Goal: Check status: Check status

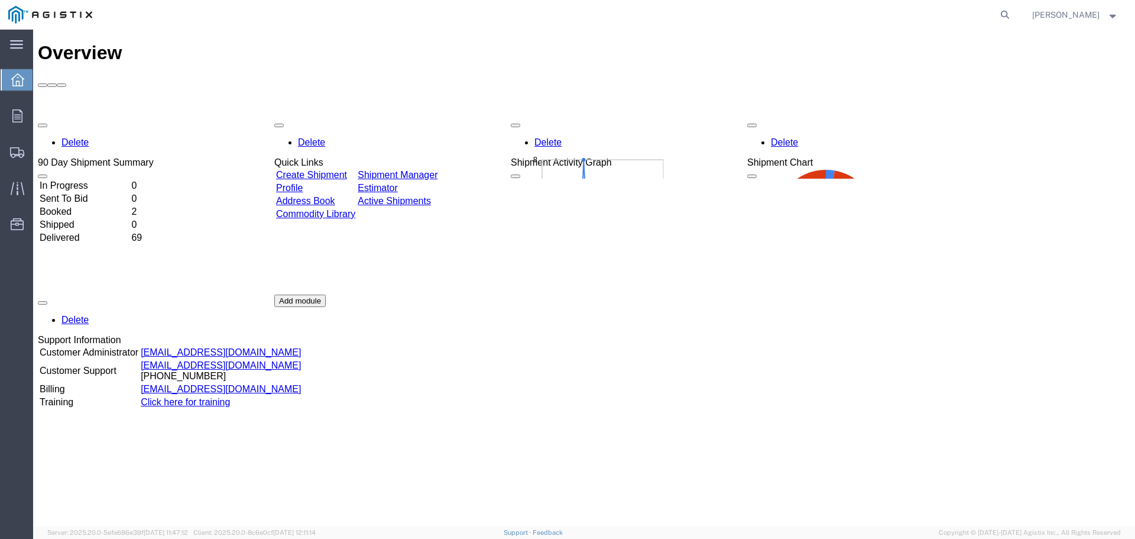
click at [80, 206] on td "Booked" at bounding box center [84, 212] width 90 height 12
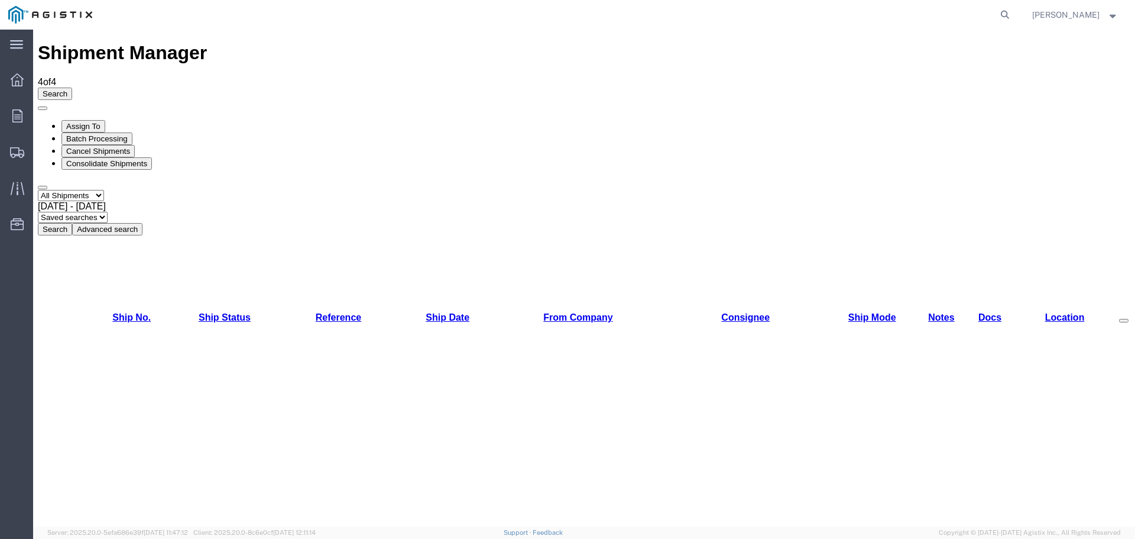
drag, startPoint x: 275, startPoint y: 174, endPoint x: 328, endPoint y: 179, distance: 52.8
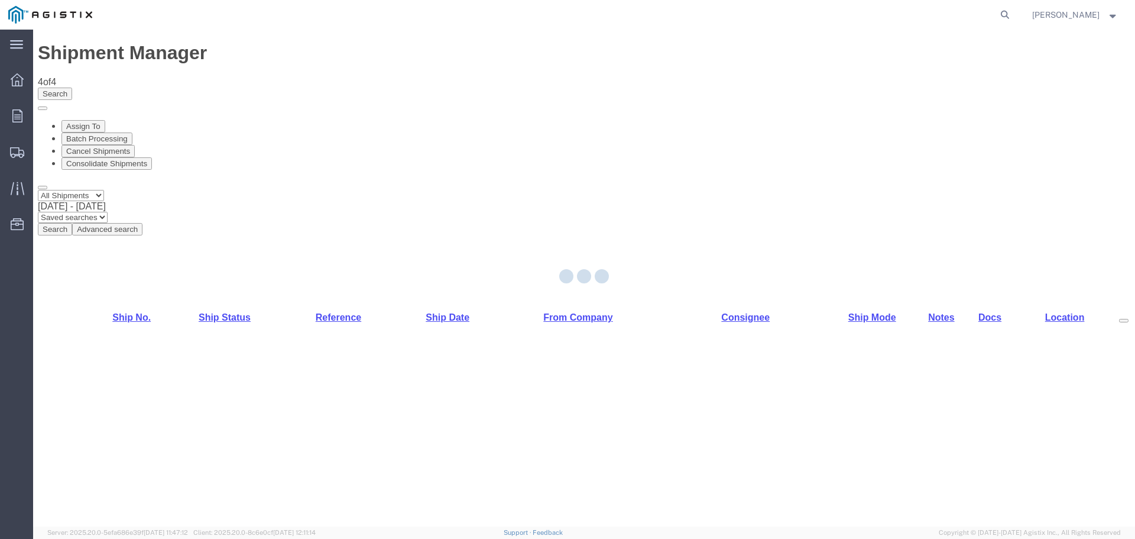
copy td "4527260010"
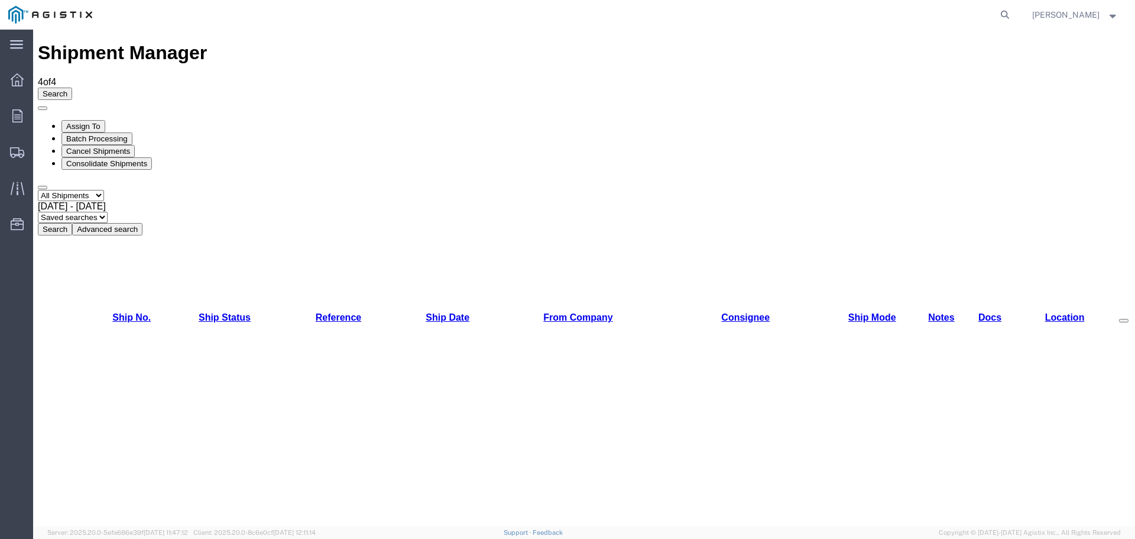
copy li "530213450"
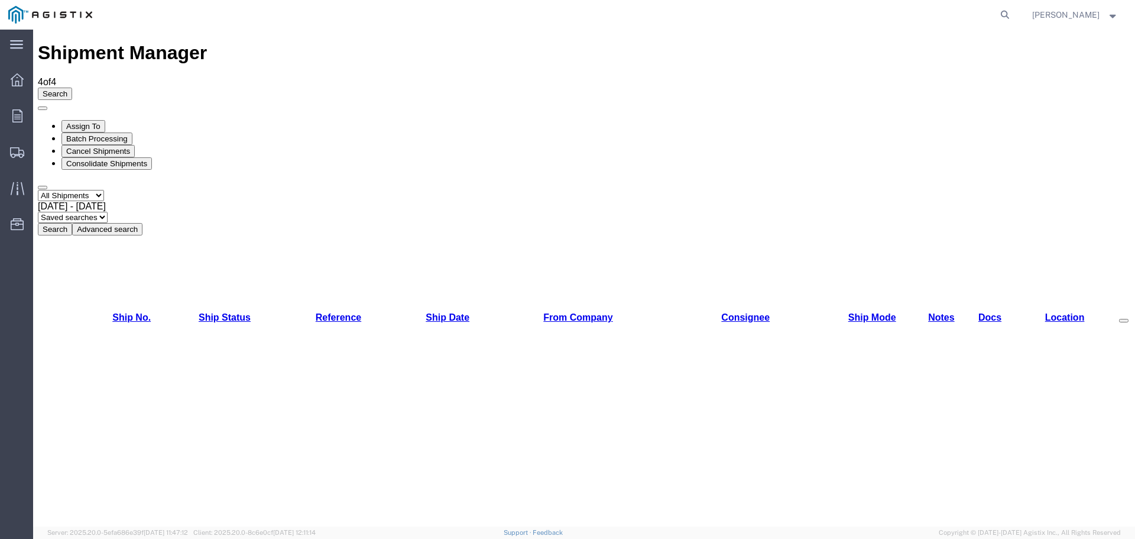
drag, startPoint x: 649, startPoint y: 284, endPoint x: 766, endPoint y: 284, distance: 117.7
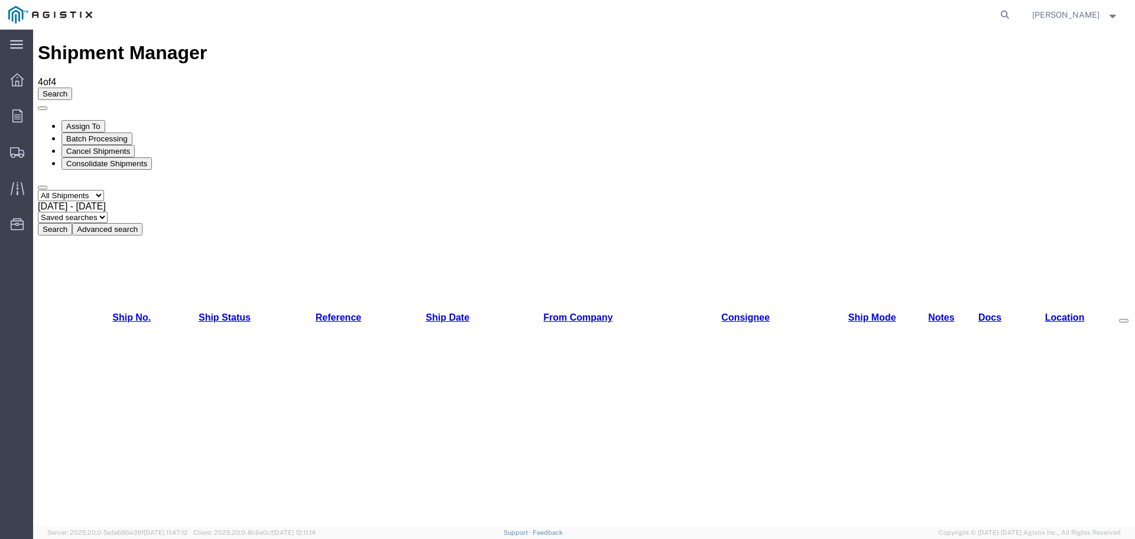
copy li "[EMAIL_ADDRESS][DOMAIN_NAME]"
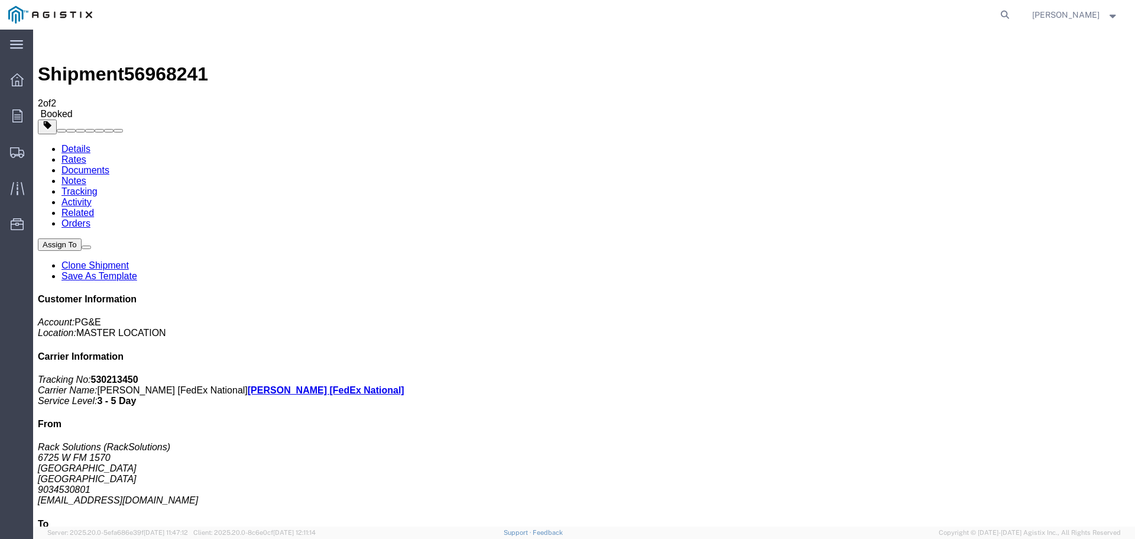
scroll to position [3, 0]
drag, startPoint x: 133, startPoint y: 188, endPoint x: 691, endPoint y: 274, distance: 564.9
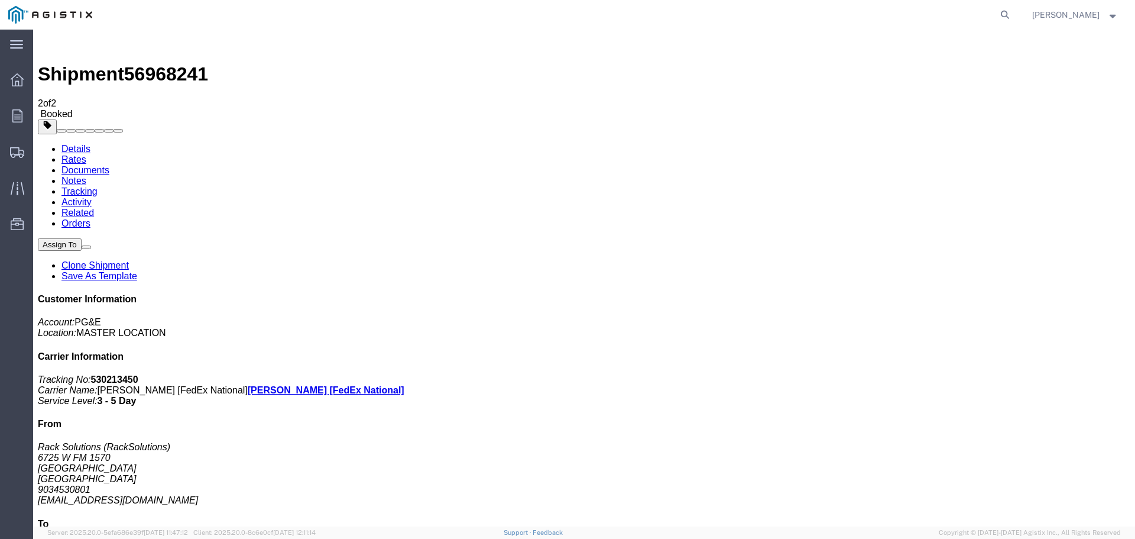
click at [86, 154] on link "Rates" at bounding box center [74, 159] width 25 height 10
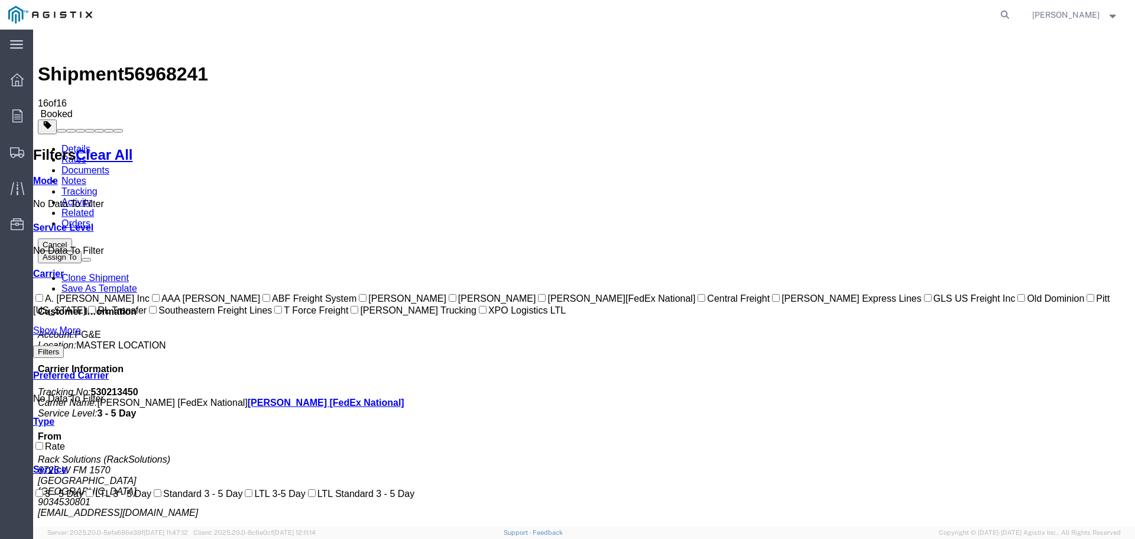
click at [98, 186] on link "Tracking" at bounding box center [80, 191] width 36 height 10
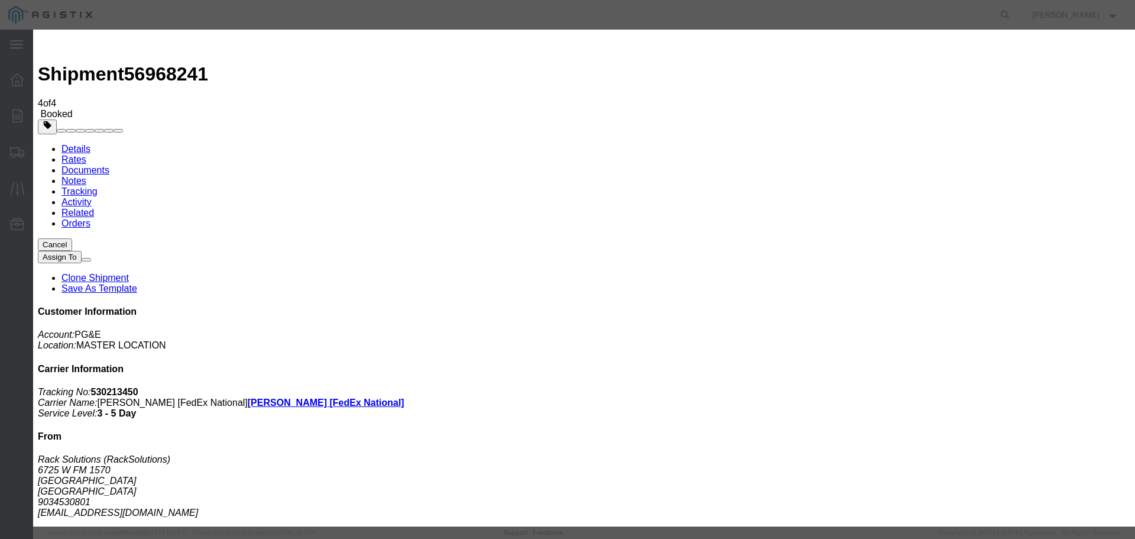
drag, startPoint x: 544, startPoint y: 127, endPoint x: 545, endPoint y: 177, distance: 50.3
drag, startPoint x: 554, startPoint y: 158, endPoint x: 562, endPoint y: 255, distance: 97.9
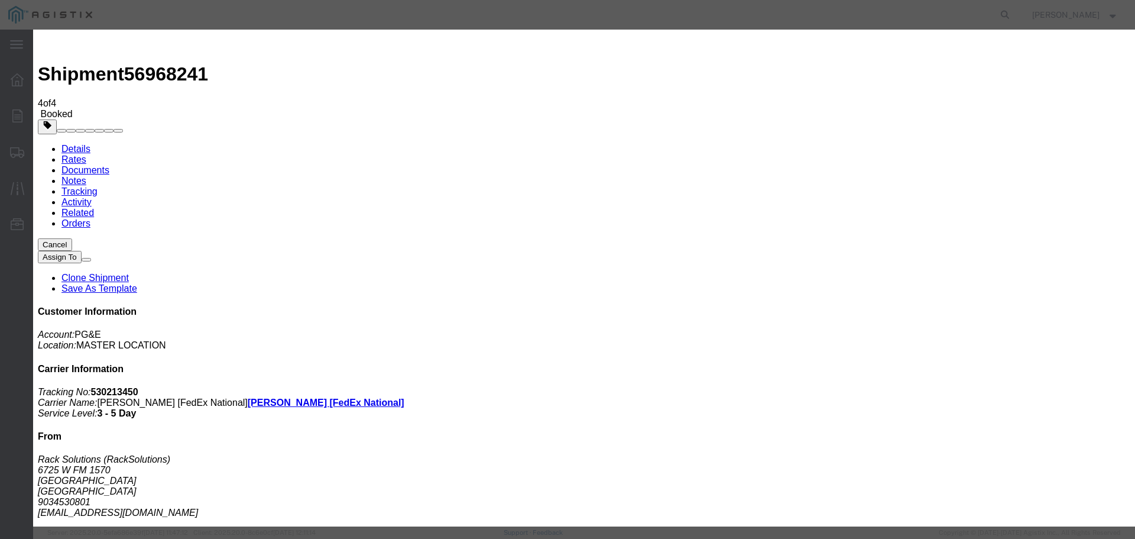
drag, startPoint x: 582, startPoint y: 254, endPoint x: 645, endPoint y: 148, distance: 122.7
drag, startPoint x: 459, startPoint y: 256, endPoint x: 578, endPoint y: 222, distance: 123.7
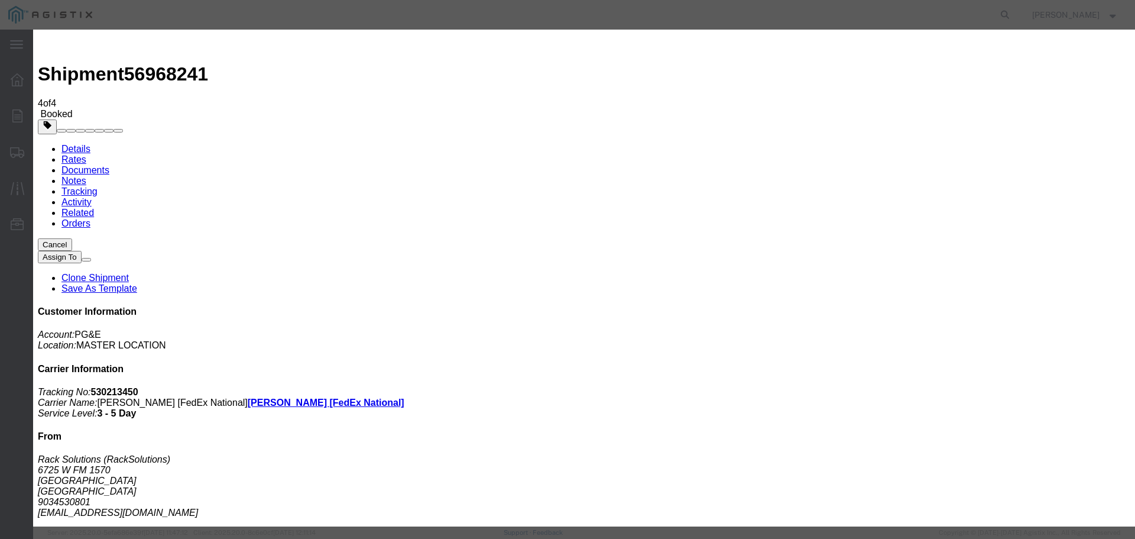
drag, startPoint x: 538, startPoint y: 208, endPoint x: 494, endPoint y: 200, distance: 43.7
drag, startPoint x: 742, startPoint y: 186, endPoint x: 620, endPoint y: 168, distance: 122.5
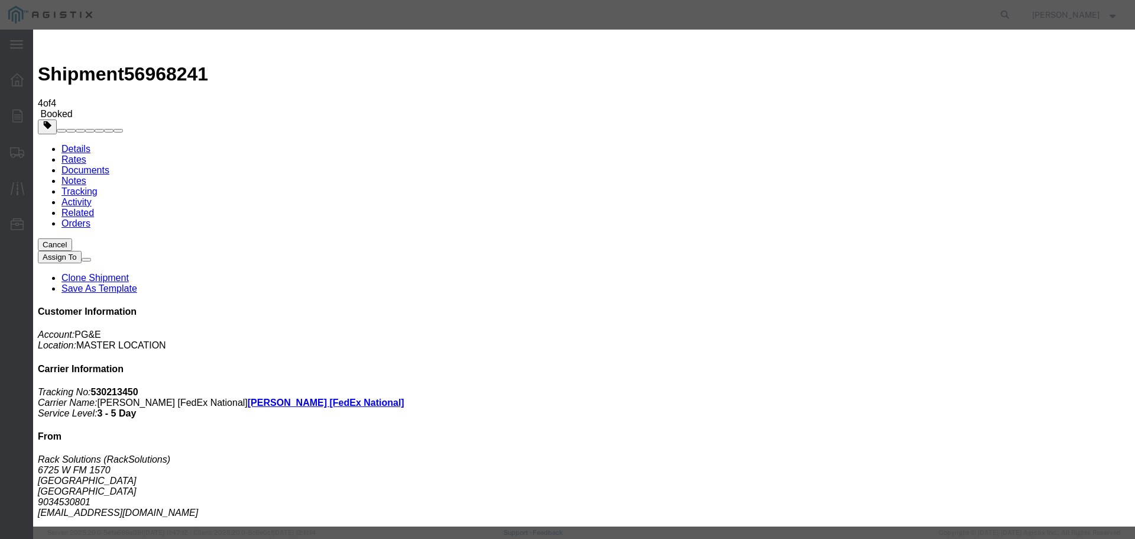
drag, startPoint x: 468, startPoint y: 247, endPoint x: 473, endPoint y: 241, distance: 8.0
drag, startPoint x: 449, startPoint y: 173, endPoint x: 483, endPoint y: 225, distance: 61.5
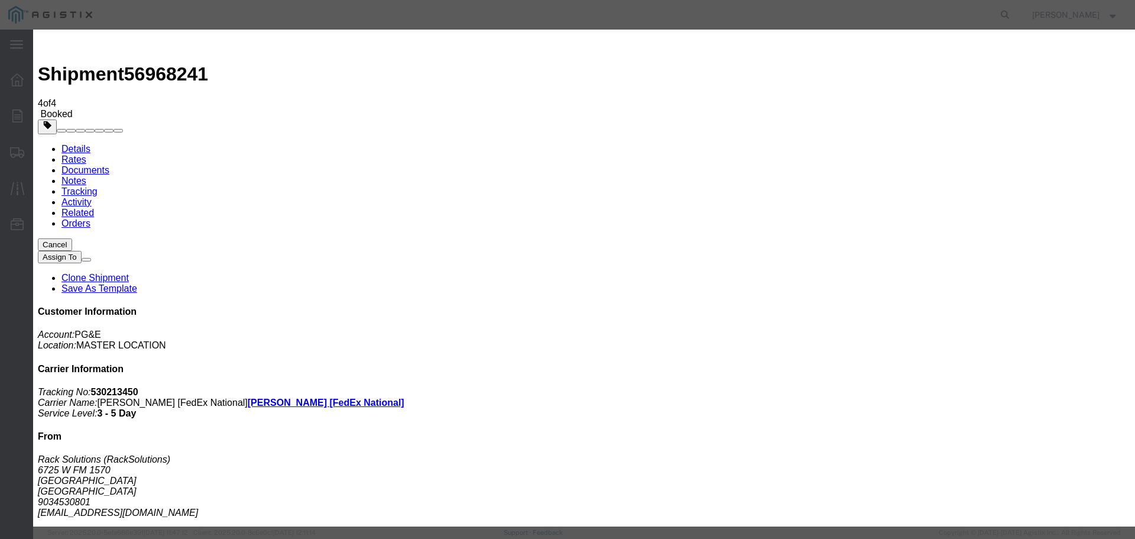
type input "[PERSON_NAME][EMAIL_ADDRESS][PERSON_NAME][DOMAIN_NAME]"
type input "Enter Email Address"
type input "[PERSON_NAME][EMAIL_ADDRESS][PERSON_NAME][DOMAIN_NAME]"
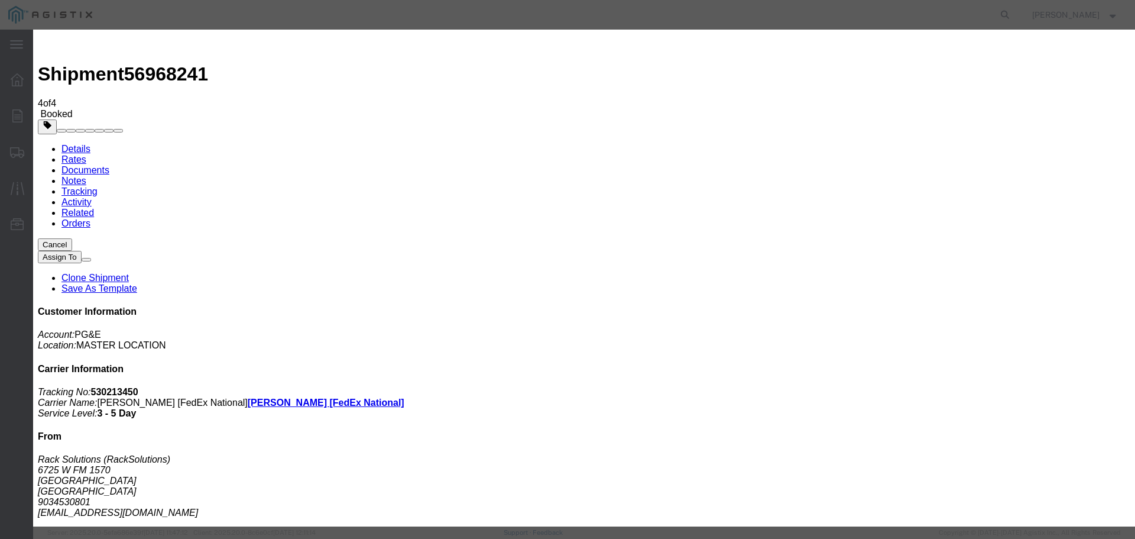
type input "[PERSON_NAME][EMAIL_ADDRESS][PERSON_NAME][DOMAIN_NAME]"
checkbox input "true"
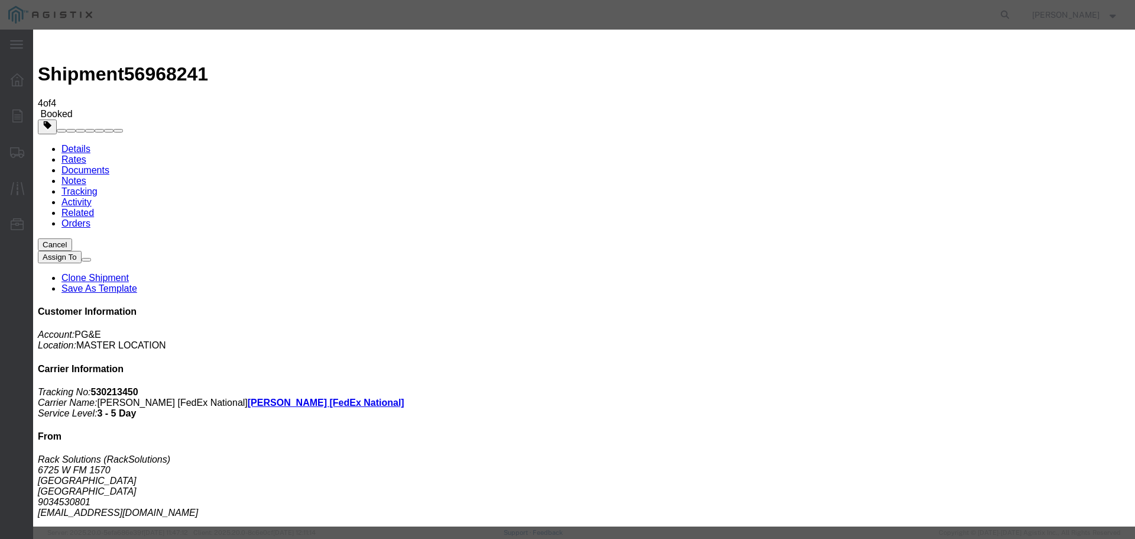
checkbox input "false"
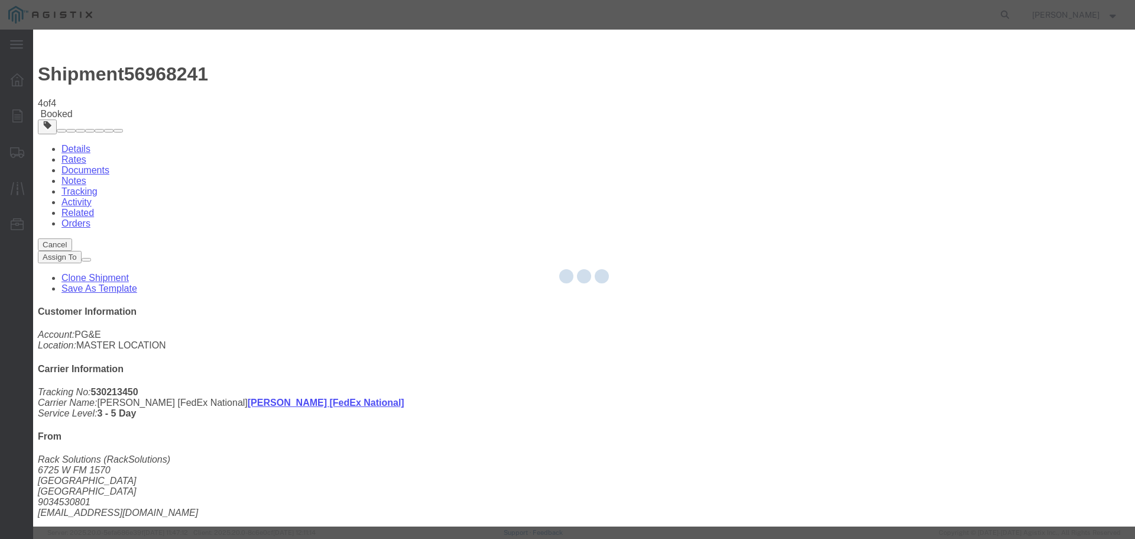
checkbox input "false"
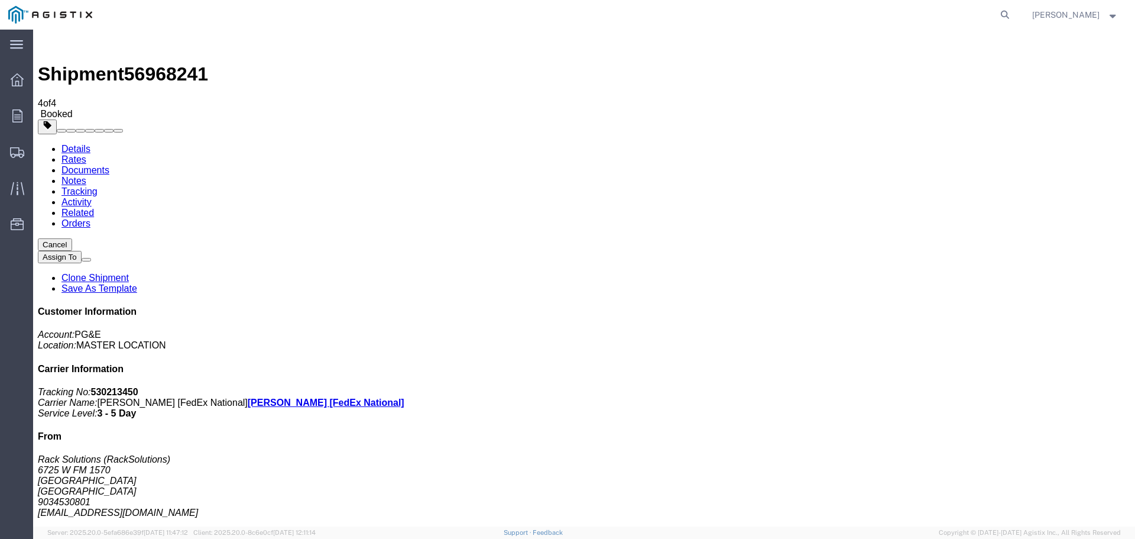
click at [138, 387] on b "530213450" at bounding box center [114, 392] width 47 height 10
copy b "530213450"
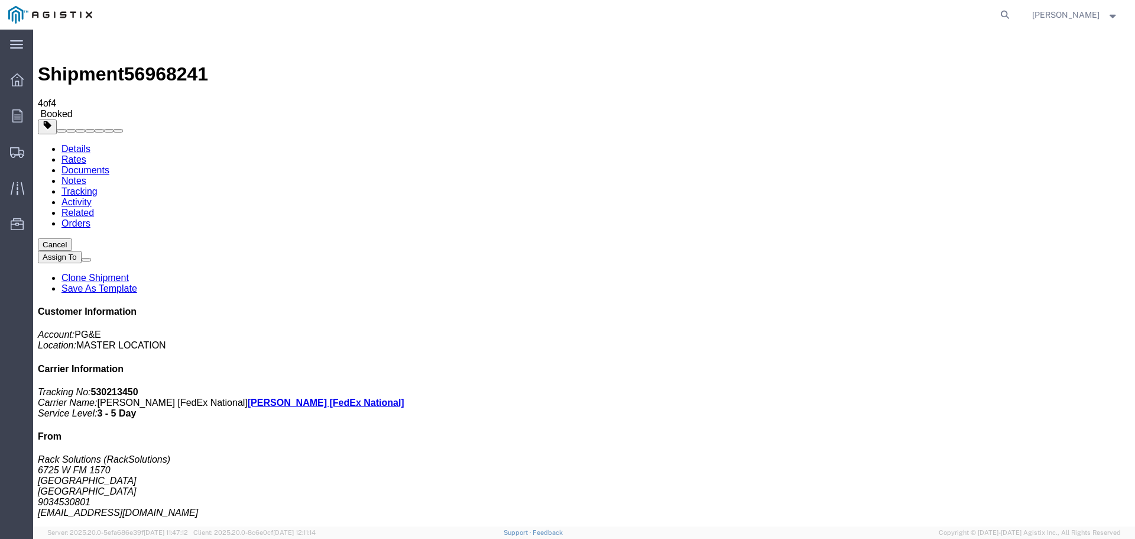
copy b "4527260010"
